Goal: Information Seeking & Learning: Learn about a topic

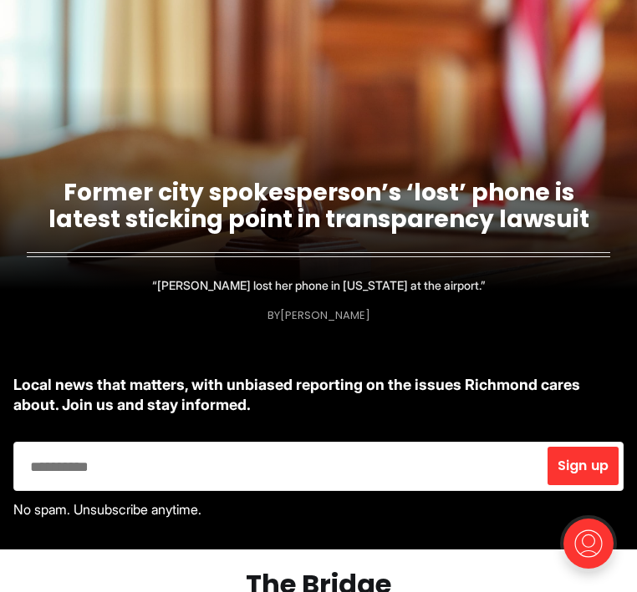
scroll to position [119, 0]
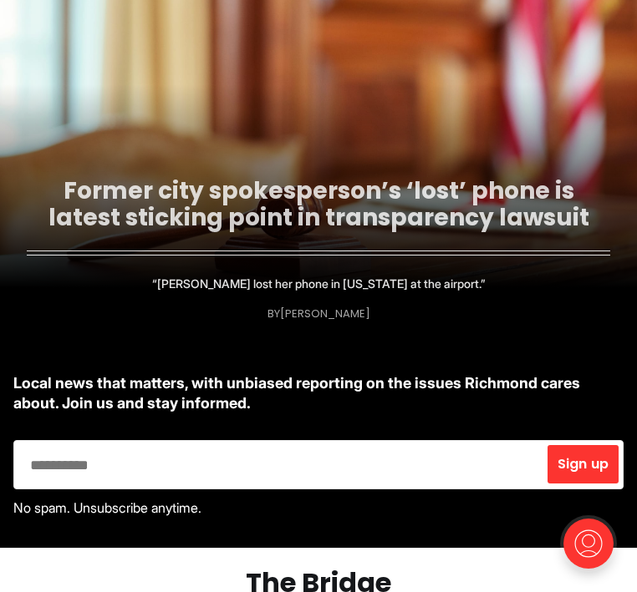
click at [328, 233] on link "Former city spokesperson’s ‘lost’ phone is latest sticking point in transparenc…" at bounding box center [318, 204] width 541 height 59
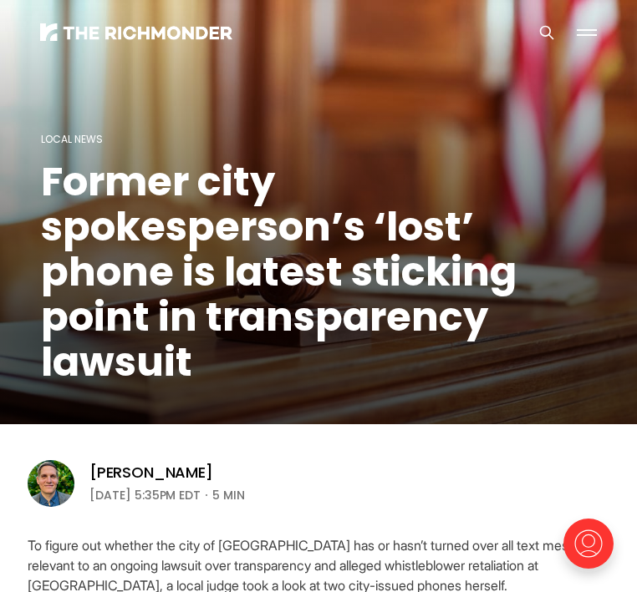
drag, startPoint x: 317, startPoint y: 411, endPoint x: 25, endPoint y: 544, distance: 320.4
copy section "Lo ipsumd sit ametcon adi elit se Doeiusmo tem in utla’e dolore magn ali enim a…"
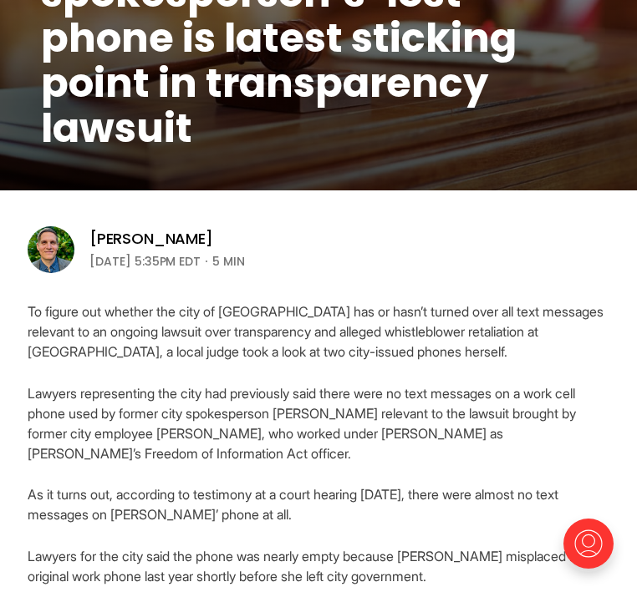
scroll to position [257, 0]
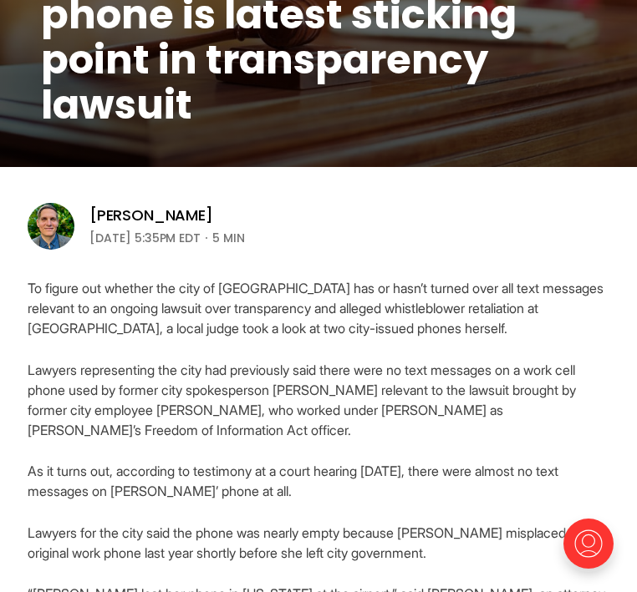
click at [347, 310] on p "To figure out whether the city of [GEOGRAPHIC_DATA] has or hasn’t turned over a…" at bounding box center [318, 308] width 581 height 60
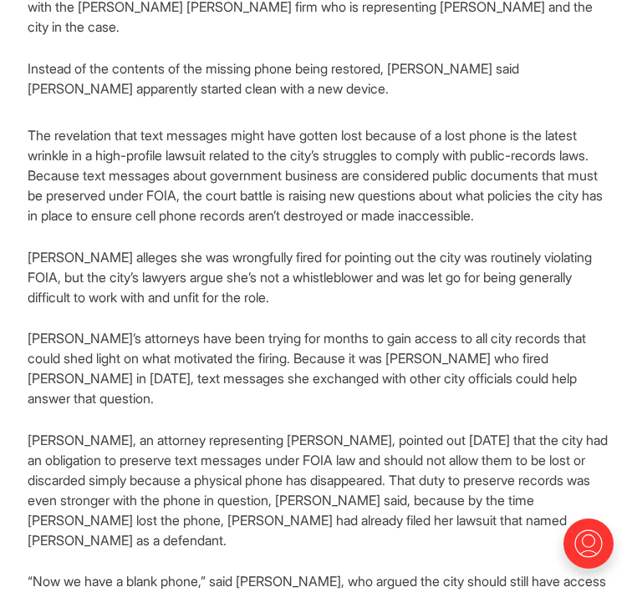
scroll to position [865, 0]
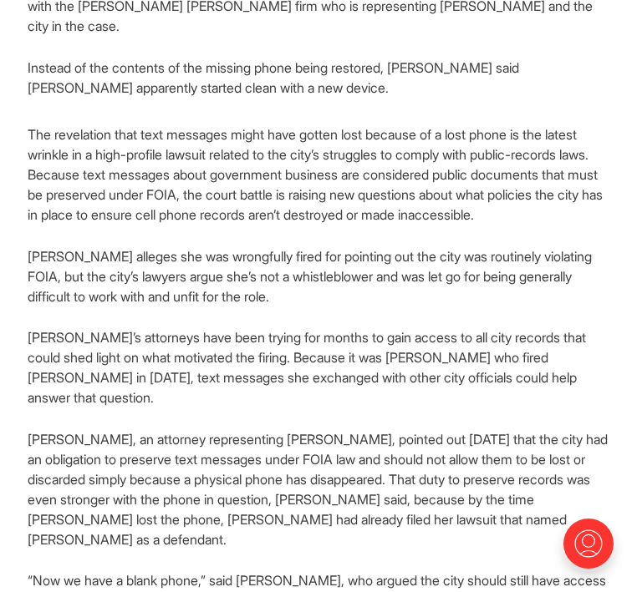
click at [243, 429] on p "[PERSON_NAME], an attorney representing [PERSON_NAME], pointed out [DATE] that …" at bounding box center [318, 489] width 581 height 120
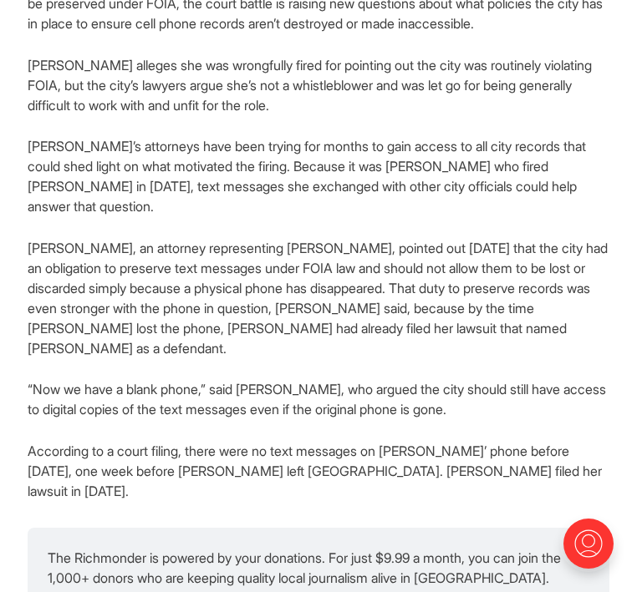
scroll to position [1068, 0]
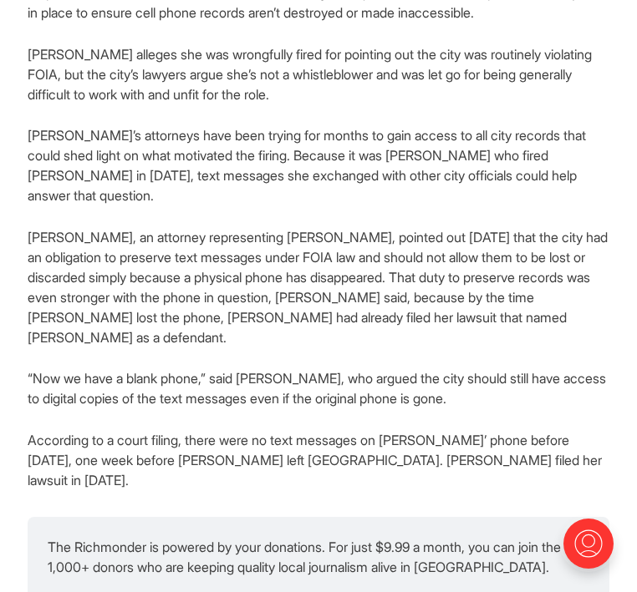
click at [243, 430] on p "According to a court filing, there were no text messages on [PERSON_NAME]’ phon…" at bounding box center [318, 460] width 581 height 60
click at [312, 430] on p "According to a court filing, there were no text messages on [PERSON_NAME]’ phon…" at bounding box center [318, 460] width 581 height 60
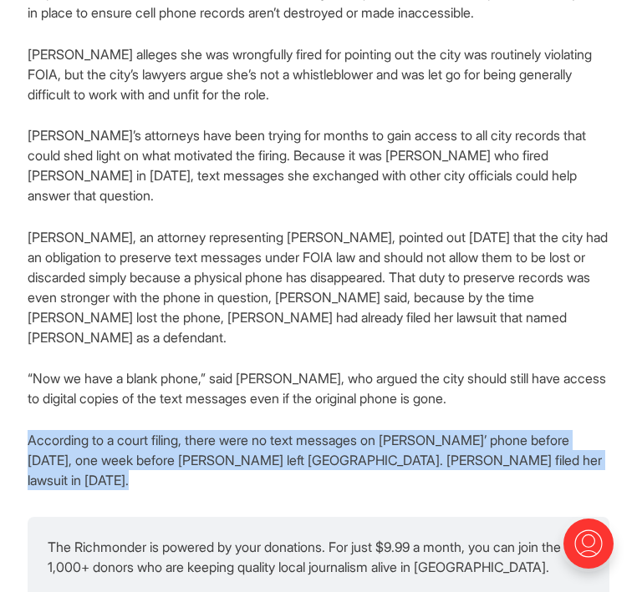
click at [312, 430] on p "According to a court filing, there were no text messages on [PERSON_NAME]’ phon…" at bounding box center [318, 460] width 581 height 60
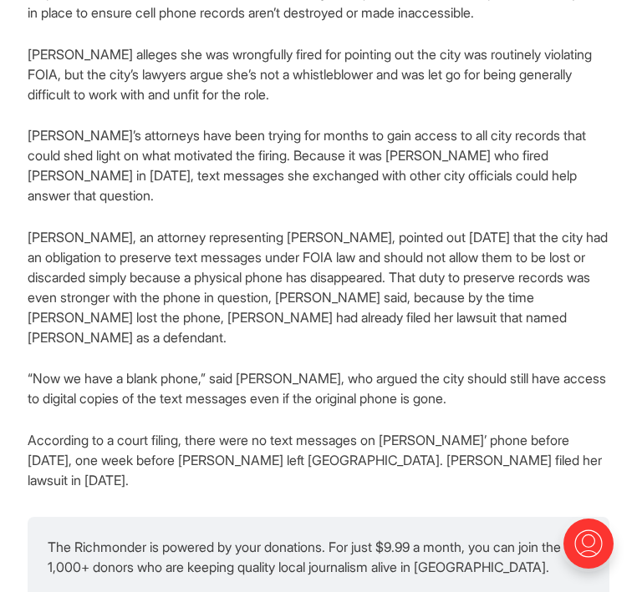
click at [332, 430] on p "According to a court filing, there were no text messages on [PERSON_NAME]’ phon…" at bounding box center [318, 460] width 581 height 60
